Goal: Download file/media

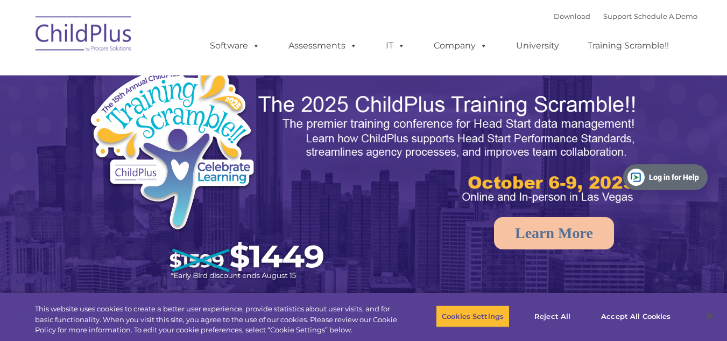
select select "MEDIUM"
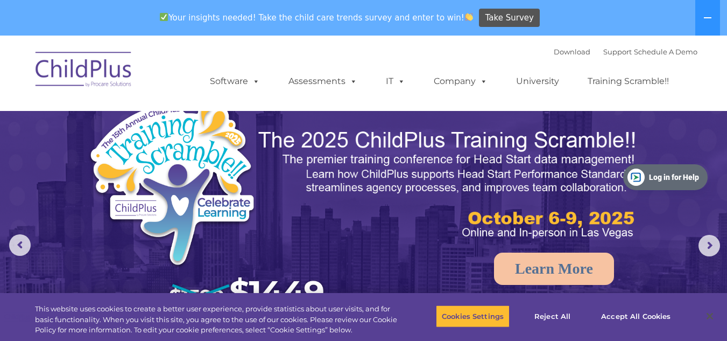
click at [100, 76] on img at bounding box center [84, 71] width 108 height 54
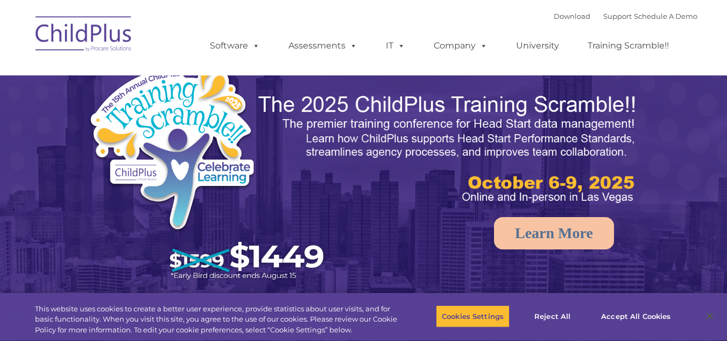
select select "MEDIUM"
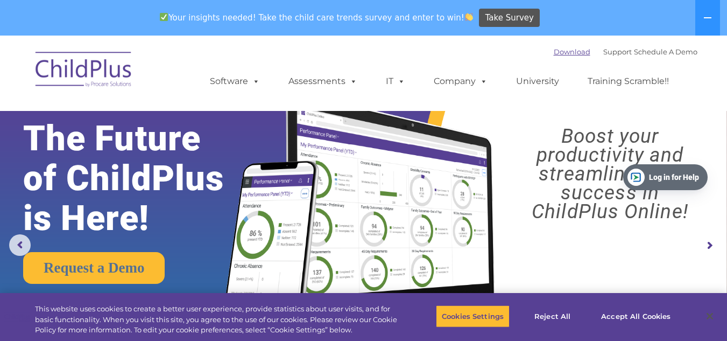
click at [554, 51] on link "Download" at bounding box center [572, 51] width 37 height 9
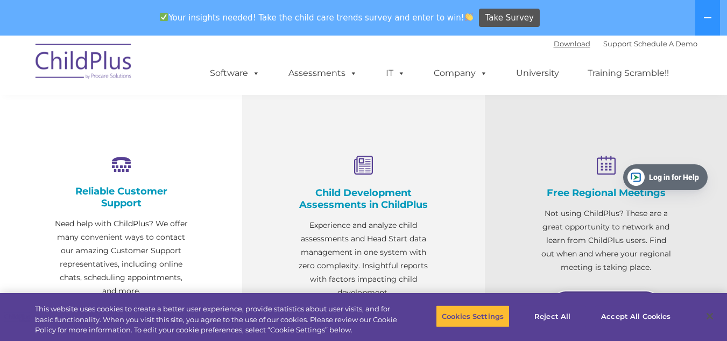
scroll to position [348, 0]
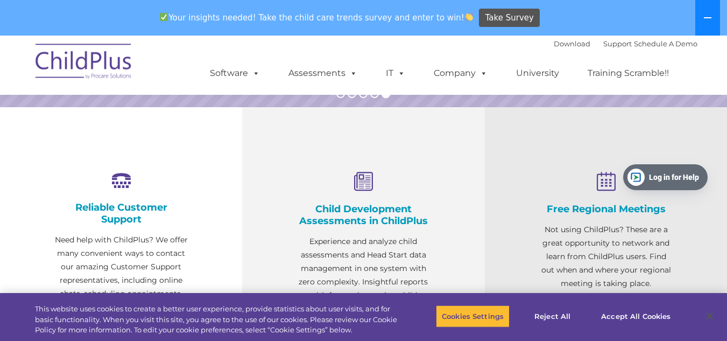
click at [713, 17] on button at bounding box center [708, 18] width 25 height 36
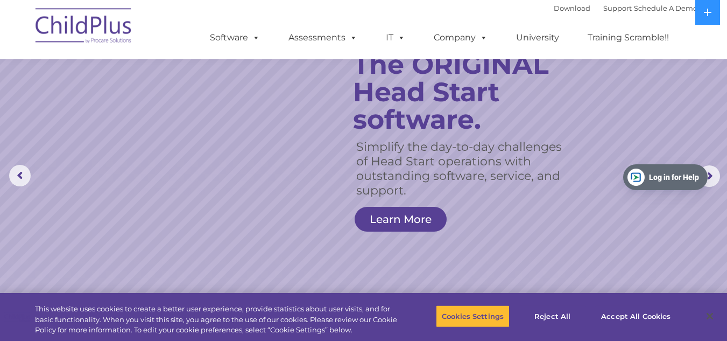
scroll to position [0, 0]
